Goal: Task Accomplishment & Management: Use online tool/utility

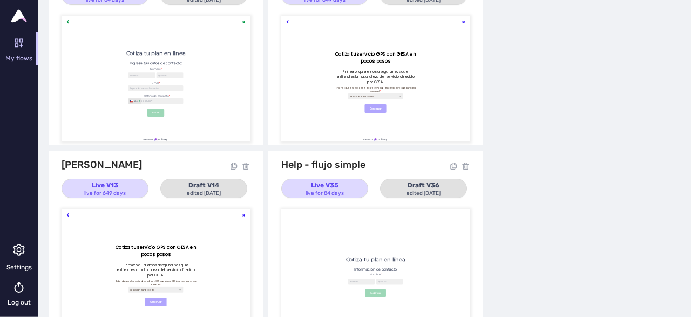
scroll to position [301, 0]
click at [227, 78] on div at bounding box center [156, 79] width 188 height 126
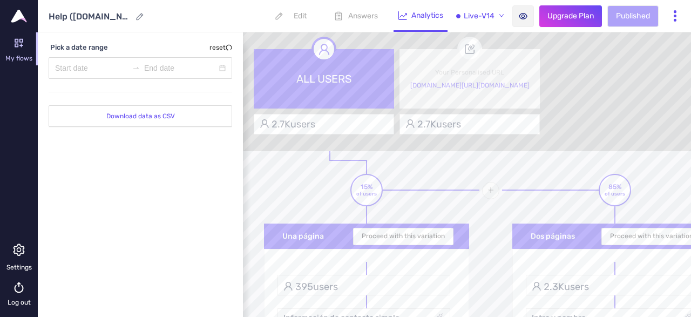
click at [278, 13] on icon at bounding box center [279, 16] width 8 height 8
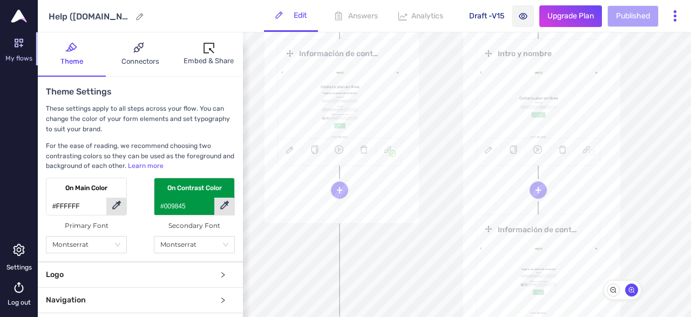
scroll to position [257, 0]
click at [430, 18] on p "Analytics" at bounding box center [427, 15] width 32 height 9
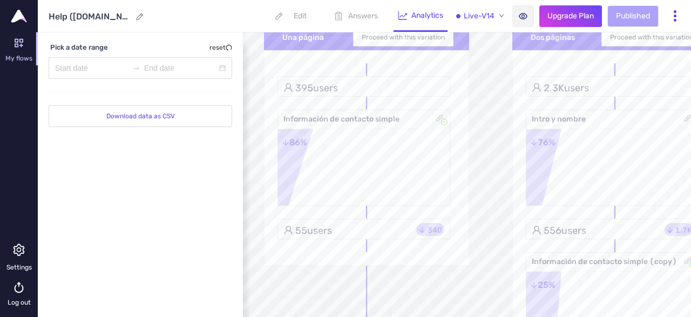
scroll to position [197, 0]
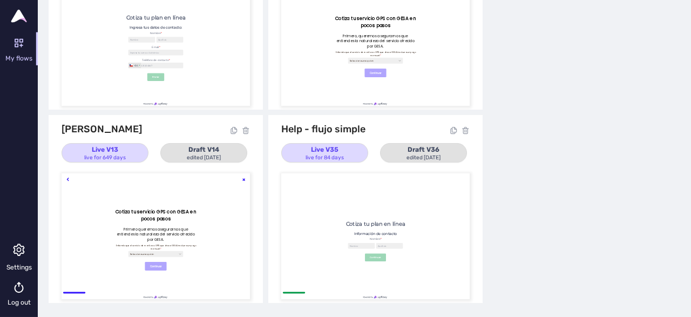
scroll to position [339, 0]
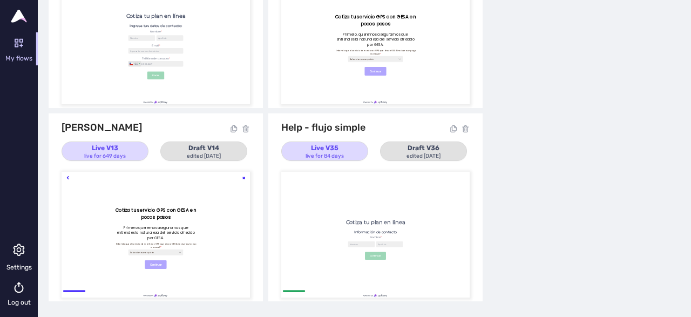
click at [418, 220] on div at bounding box center [375, 235] width 188 height 126
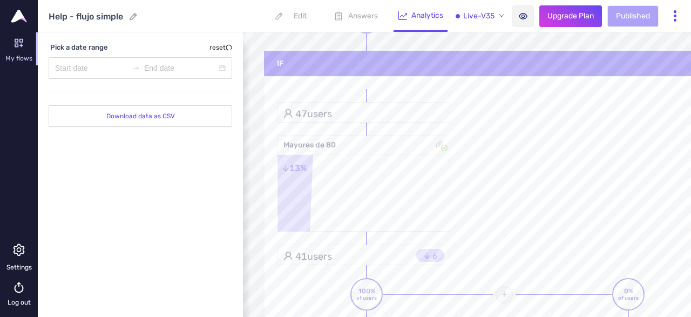
scroll to position [602, 0]
click at [296, 13] on p "Edit" at bounding box center [300, 15] width 13 height 9
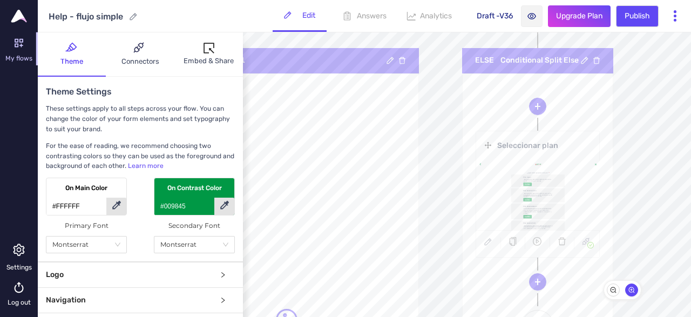
scroll to position [691, 856]
click at [484, 240] on icon at bounding box center [488, 243] width 8 height 8
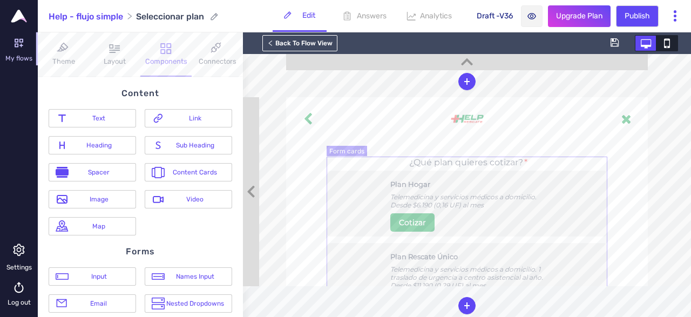
click at [458, 202] on div "Telemedicina y servicios médicos a domicilio. Desde $6.190 (0,16 UF) al mes" at bounding box center [466, 201] width 153 height 16
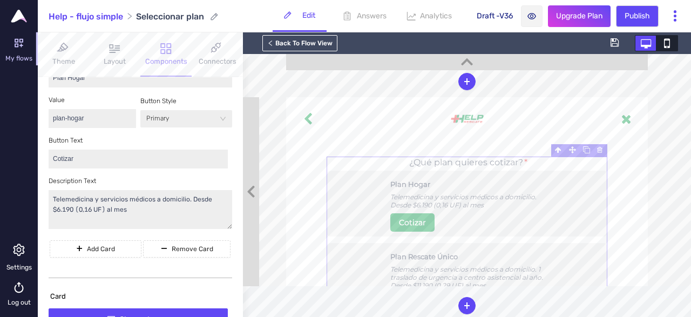
scroll to position [508, 0]
click at [100, 206] on textarea "Telemedicina y servicios médicos a domicilio. Desde $6.190 (0,16 UF) al mes" at bounding box center [141, 209] width 184 height 39
type textarea "Telemedicina y servicios médicos a domicilio. Desde $6.190 (0,21 UF) al mes"
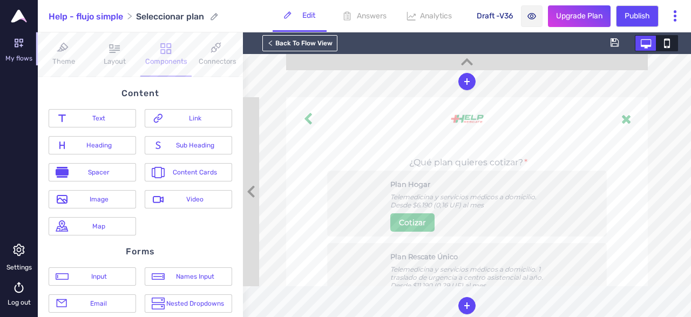
scroll to position [151, 0]
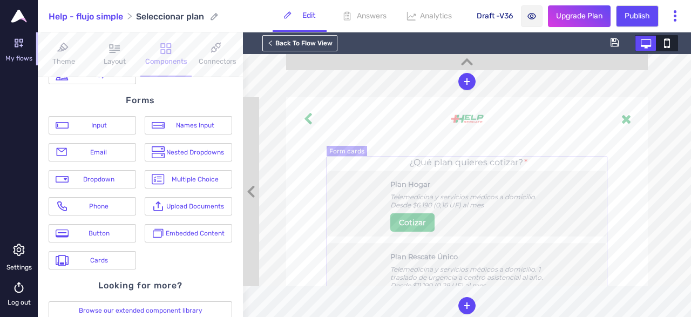
click at [374, 208] on label "Plan Hogar Telemedicina y servicios médicos a domicilio. Desde $6.190 (0,16 UF)…" at bounding box center [467, 204] width 280 height 66
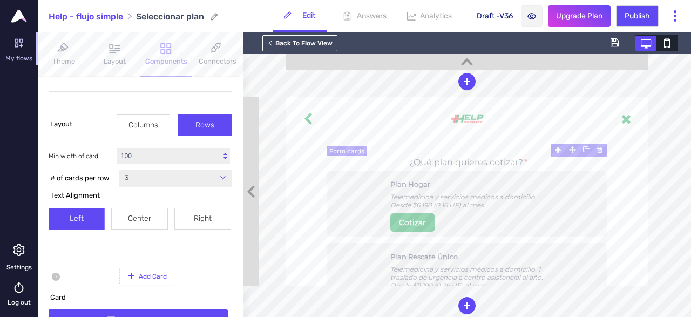
scroll to position [0, 0]
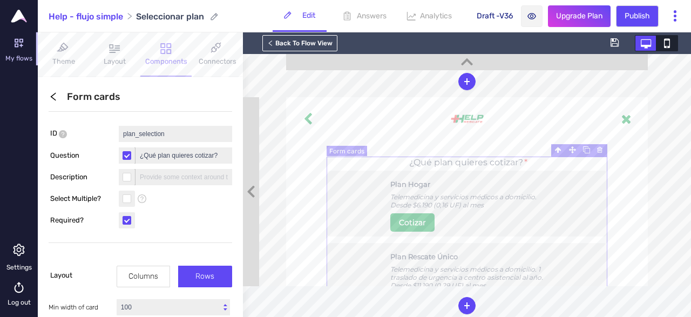
click at [355, 205] on label "Plan Hogar Telemedicina y servicios médicos a domicilio. Desde $6.190 (0,16 UF)…" at bounding box center [467, 204] width 280 height 66
click at [370, 194] on label "Plan Hogar Telemedicina y servicios médicos a domicilio. Desde $6.190 (0,16 UF)…" at bounding box center [467, 204] width 280 height 66
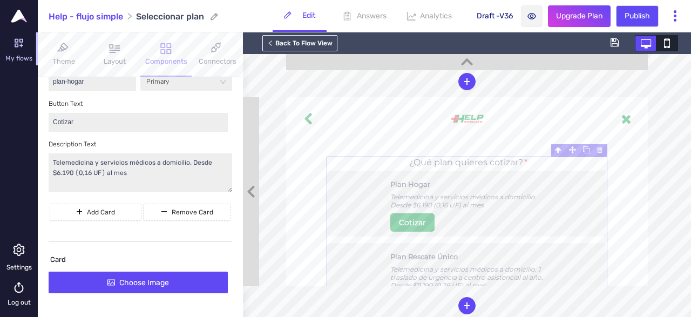
scroll to position [545, 0]
click at [62, 167] on textarea "Telemedicina y servicios médicos a domicilio. Desde $6.190 (0,16 UF) al mes" at bounding box center [141, 171] width 184 height 39
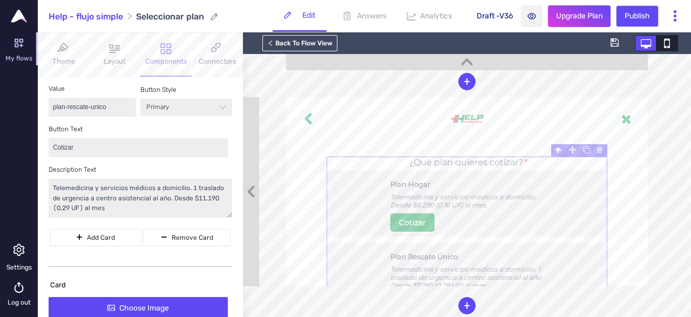
scroll to position [874, 0]
type textarea "Telemedicina y servicios médicos a domicilio. Desde $8.290 (0,16 UF) al mes"
click at [97, 202] on textarea "Telemedicina y servicios médicos a domicilio. 1 traslado de urgencia a centro a…" at bounding box center [141, 198] width 184 height 39
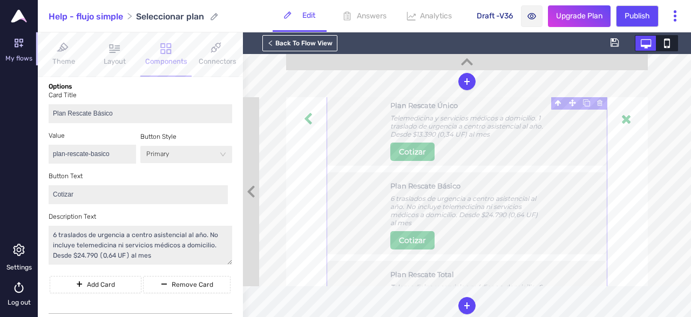
scroll to position [1184, 0]
type textarea "Telemedicina y servicios médicos a domicilio. 1 traslado de urgencia a centro a…"
click at [117, 254] on textarea "6 traslados de urgencia a centro asistencial al año. No incluye telemedicina ni…" at bounding box center [141, 244] width 184 height 39
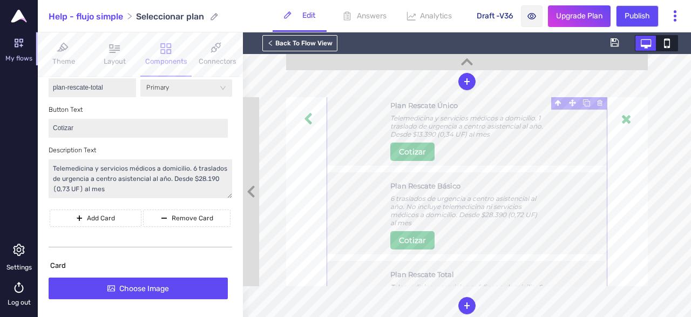
scroll to position [1605, 0]
type textarea "6 traslados de urgencia a centro asistencial al año. No incluye telemedicina ni…"
click at [101, 187] on textarea "Telemedicina y servicios médicos a domicilio. 6 traslados de urgencia a centro …" at bounding box center [141, 178] width 184 height 39
click at [206, 184] on textarea "Telemedicina y servicios médicos a domicilio. 6 traslados de urgencia a centro …" at bounding box center [141, 178] width 184 height 39
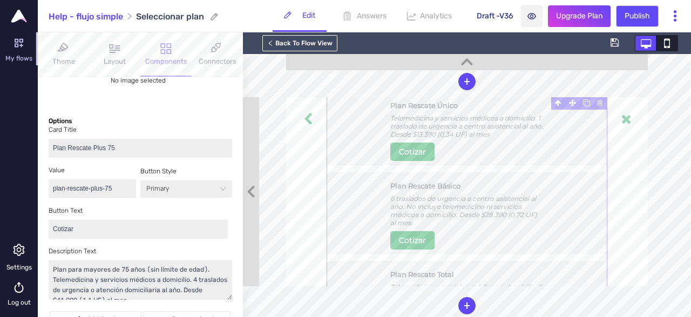
scroll to position [1913, 0]
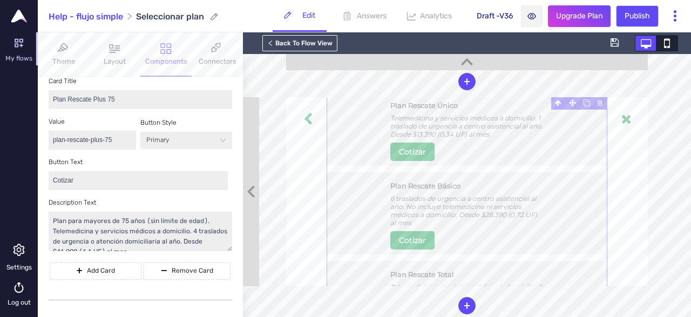
type textarea "Telemedicina y servicios médicos a domicilio. 6 traslados de urgencia a centro …"
click at [208, 242] on textarea "Plan para mayores de 75 años (sin límite de edad). Telemedicina y servicios méd…" at bounding box center [141, 231] width 184 height 39
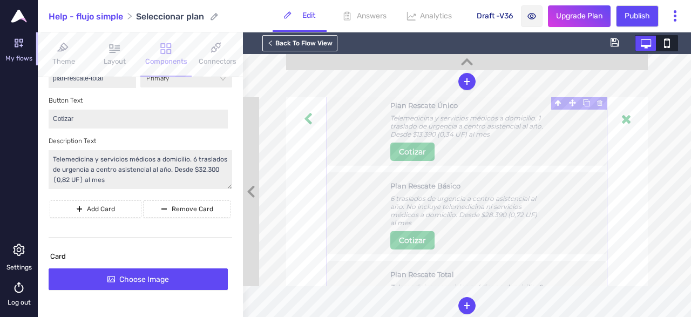
scroll to position [1592, 0]
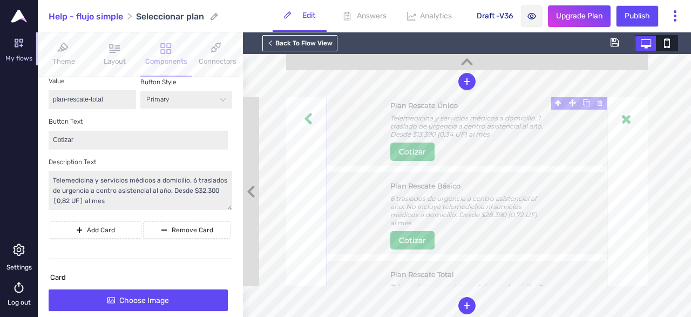
type textarea "Plan para mayores de 75 años (sin límite de edad). Telemedicina y servicios méd…"
click at [193, 185] on textarea "Telemedicina y servicios médicos a domicilio. 6 traslados de urgencia a centro …" at bounding box center [141, 190] width 184 height 39
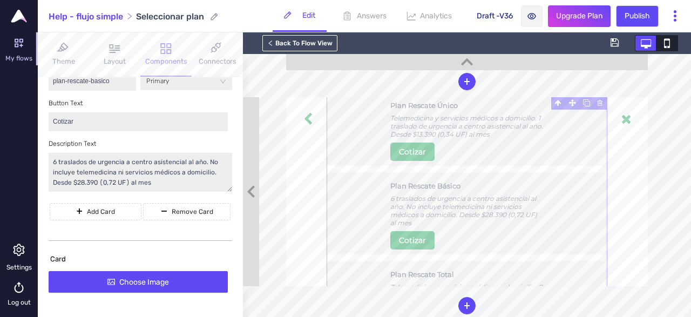
scroll to position [1255, 0]
type textarea "Telemedicina y servicios médicos a domicilio. 8 traslados de urgencia a centro …"
click at [57, 165] on textarea "6 traslados de urgencia a centro asistencial al año. No incluye telemedicina ni…" at bounding box center [141, 172] width 184 height 39
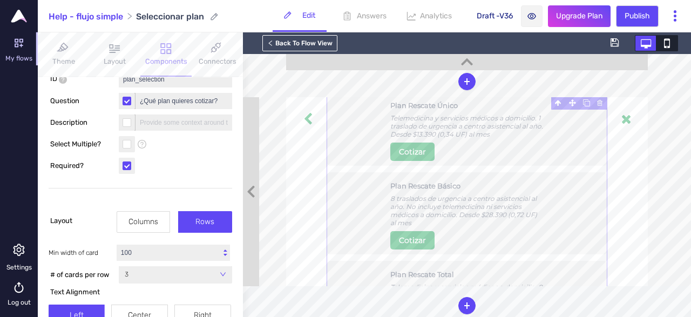
scroll to position [0, 0]
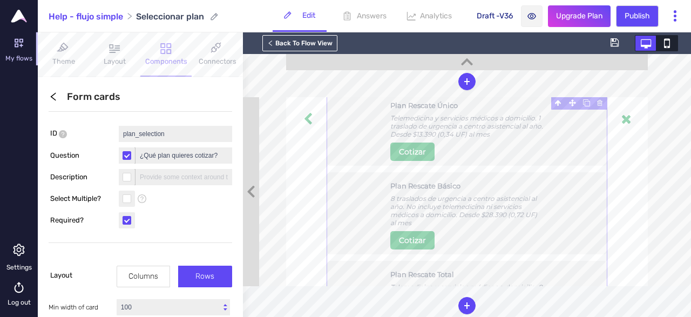
type textarea "8 traslados de urgencia a centro asistencial al año. No incluye telemedicina ni…"
click at [322, 79] on div "B I U ⫘ - Select - Country Region City Browser Device Type gclid first_name las…" at bounding box center [364, 159] width 653 height 254
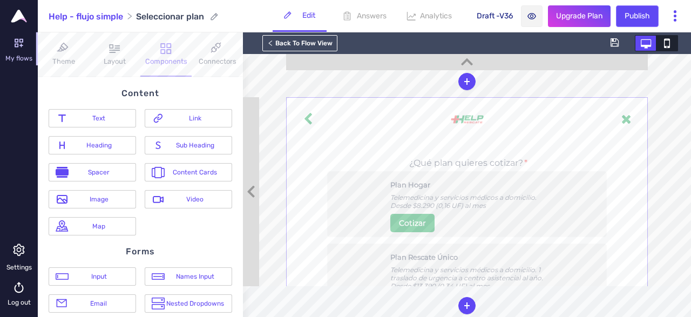
click at [634, 13] on span "Publish" at bounding box center [637, 16] width 25 height 12
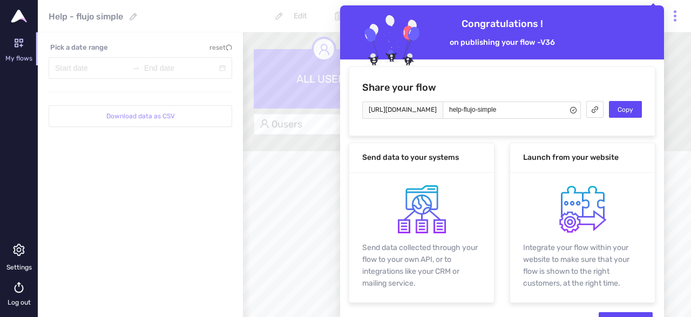
scroll to position [24, 0]
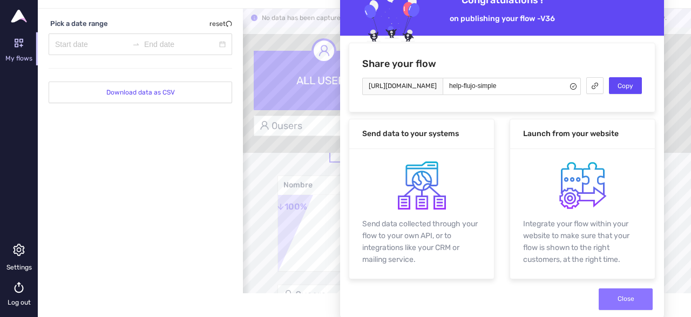
click at [633, 295] on span "Close" at bounding box center [626, 299] width 17 height 10
